Goal: Task Accomplishment & Management: Manage account settings

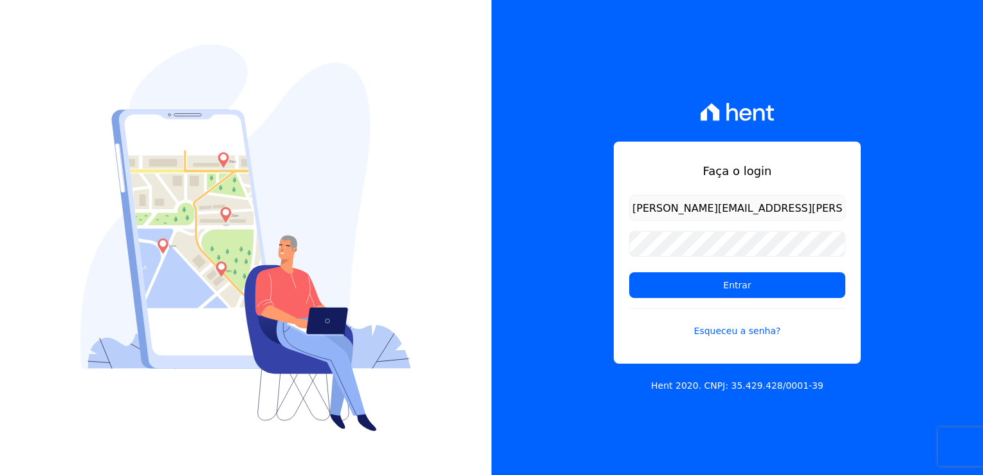
type input "[PERSON_NAME][EMAIL_ADDRESS][PERSON_NAME][DOMAIN_NAME]"
click at [691, 280] on input "Entrar" at bounding box center [737, 285] width 216 height 26
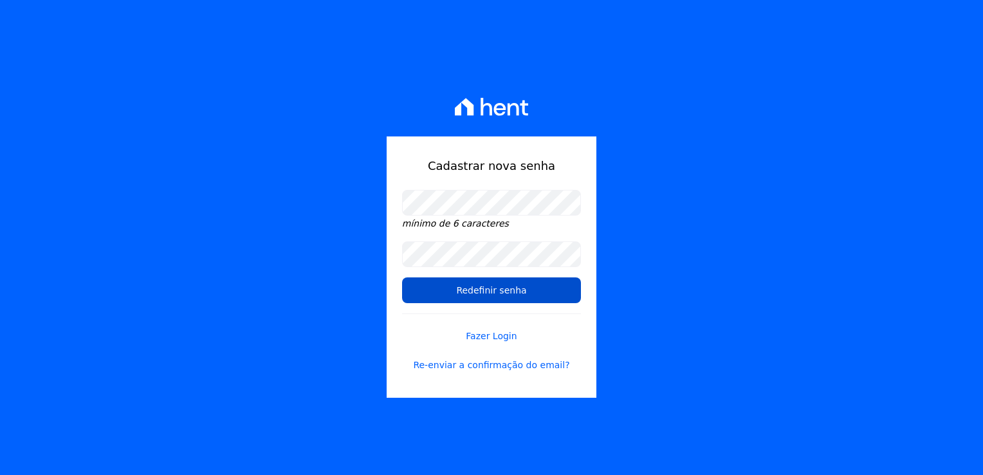
click at [495, 287] on input "Redefinir senha" at bounding box center [491, 290] width 179 height 26
click at [483, 289] on input "Redefinir senha" at bounding box center [491, 290] width 179 height 26
